Goal: Task Accomplishment & Management: Use online tool/utility

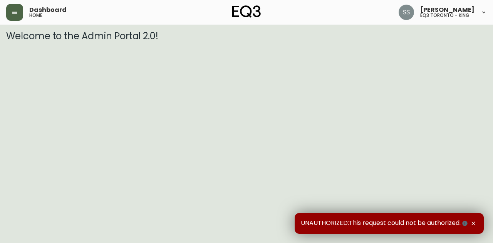
click at [17, 6] on button "button" at bounding box center [14, 12] width 17 height 17
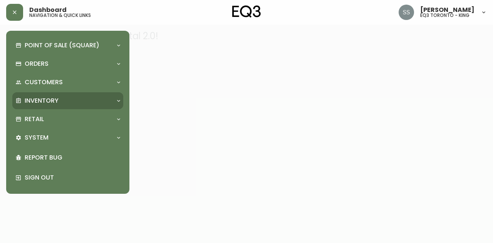
click at [60, 103] on div "Inventory" at bounding box center [63, 101] width 97 height 8
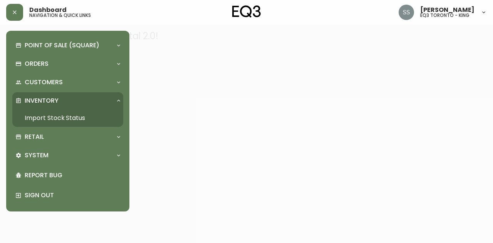
click at [61, 121] on link "Import Stock Status" at bounding box center [67, 118] width 111 height 18
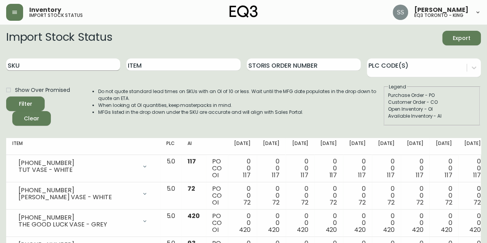
click at [90, 65] on input "SKU" at bounding box center [63, 64] width 114 height 12
paste input "[PHONE_NUMBER]"
click at [16, 104] on span "Filter" at bounding box center [25, 104] width 26 height 10
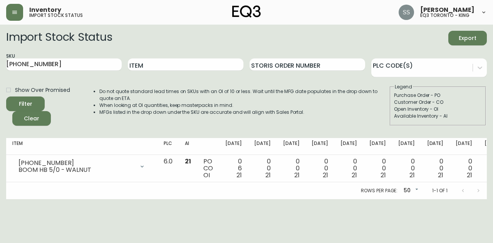
drag, startPoint x: 65, startPoint y: 64, endPoint x: 0, endPoint y: 66, distance: 65.1
click at [0, 67] on main "Import Stock Status Export SKU [PHONE_NUMBER] Item Storis Order Number PLC Code…" at bounding box center [246, 112] width 493 height 175
paste input "19"
click at [35, 106] on span "Filter" at bounding box center [25, 104] width 26 height 10
drag, startPoint x: 71, startPoint y: 65, endPoint x: 15, endPoint y: 46, distance: 59.9
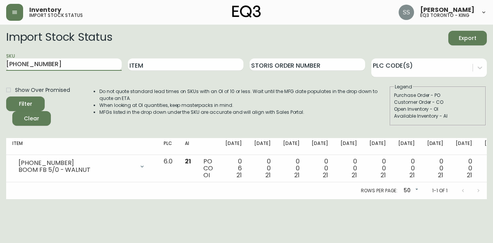
click at [0, 58] on main "Import Stock Status Export SKU [PHONE_NUMBER] Item Storis Order Number PLC Code…" at bounding box center [246, 112] width 493 height 175
paste input "2"
click at [35, 104] on span "Filter" at bounding box center [25, 104] width 26 height 10
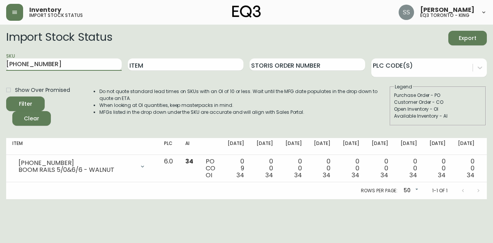
drag, startPoint x: 51, startPoint y: 62, endPoint x: 0, endPoint y: 62, distance: 50.8
click at [0, 62] on main "Import Stock Status Export SKU [PHONE_NUMBER] Item Storis Order Number PLC Code…" at bounding box center [246, 112] width 493 height 175
paste input "2"
type input "[PHONE_NUMBER]"
click at [29, 104] on div "Filter" at bounding box center [25, 104] width 13 height 10
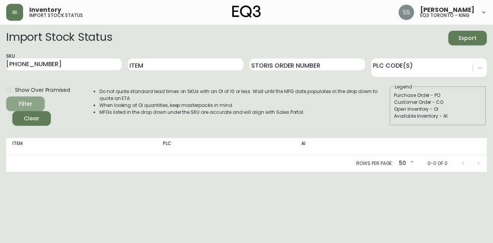
click at [28, 103] on div "Filter" at bounding box center [25, 104] width 13 height 10
drag, startPoint x: 64, startPoint y: 64, endPoint x: 0, endPoint y: 55, distance: 64.9
click at [0, 55] on main "Import Stock Status Export SKU [PHONE_NUMBER] Item Storis Order Number PLC Code…" at bounding box center [246, 98] width 493 height 147
click at [31, 100] on div "Filter" at bounding box center [25, 104] width 13 height 10
click at [25, 100] on icon "submit" at bounding box center [22, 103] width 11 height 11
